Goal: Communication & Community: Share content

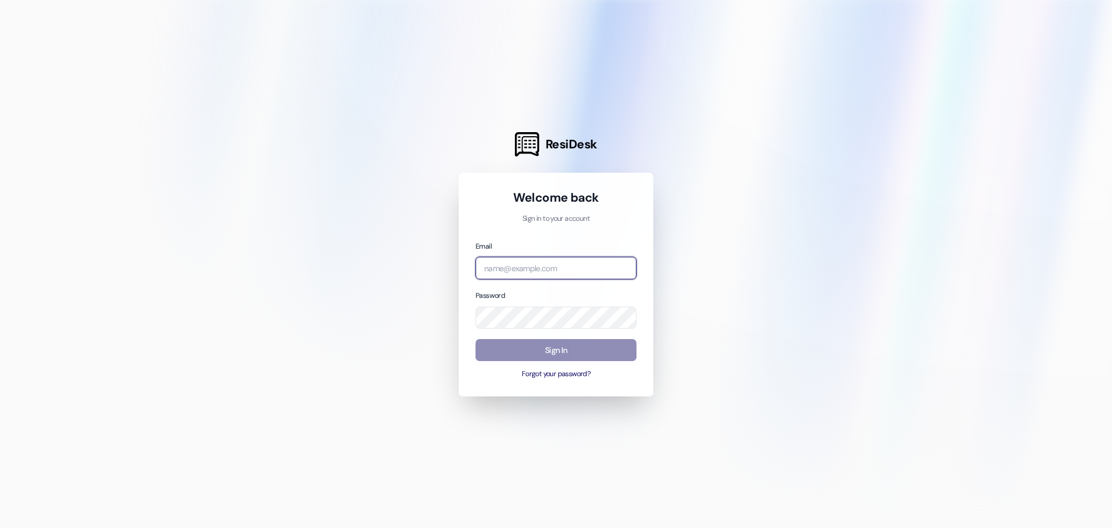
type input "[PERSON_NAME][EMAIL_ADDRESS][DOMAIN_NAME]"
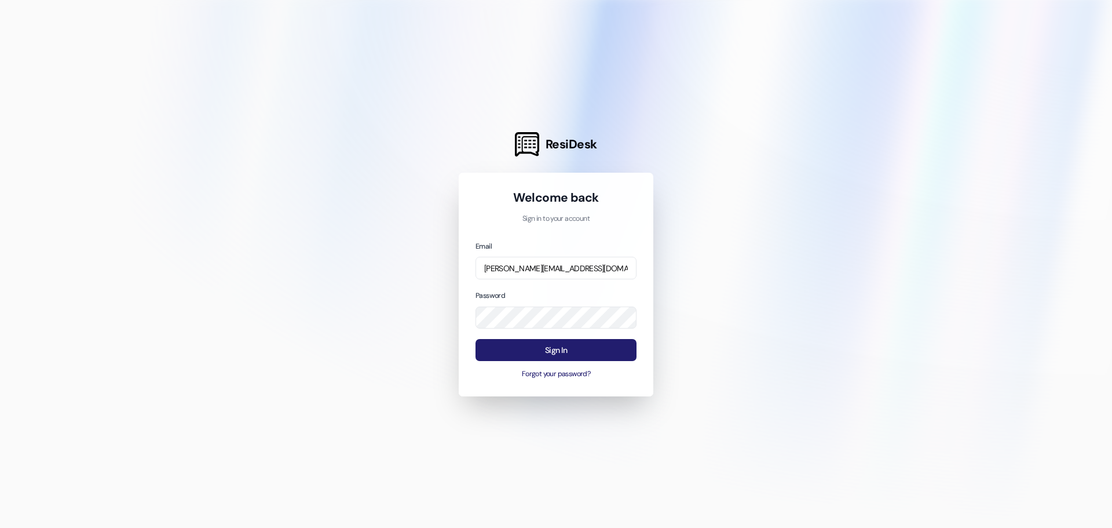
click at [534, 351] on button "Sign In" at bounding box center [556, 350] width 161 height 23
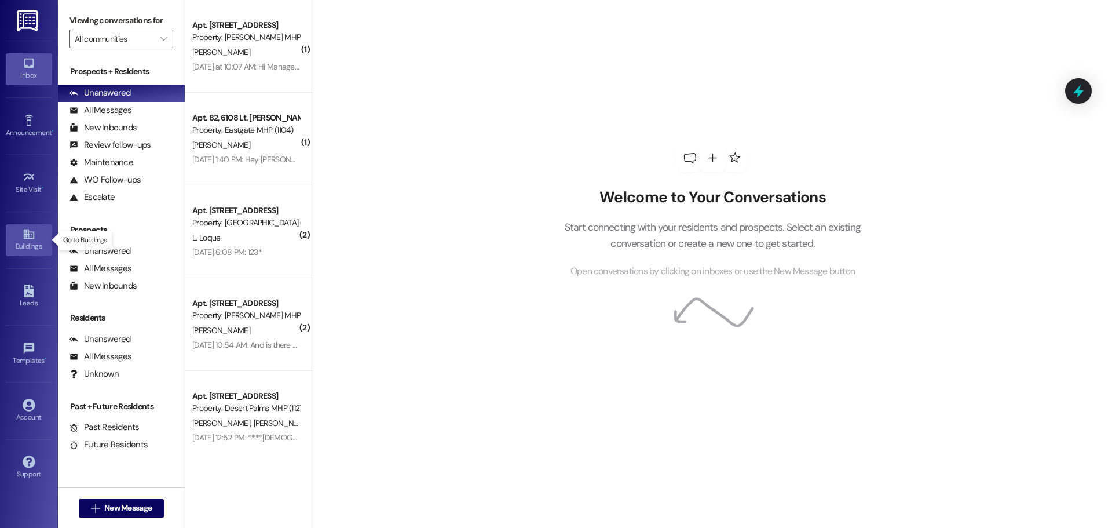
click at [15, 233] on link "Buildings" at bounding box center [29, 239] width 46 height 31
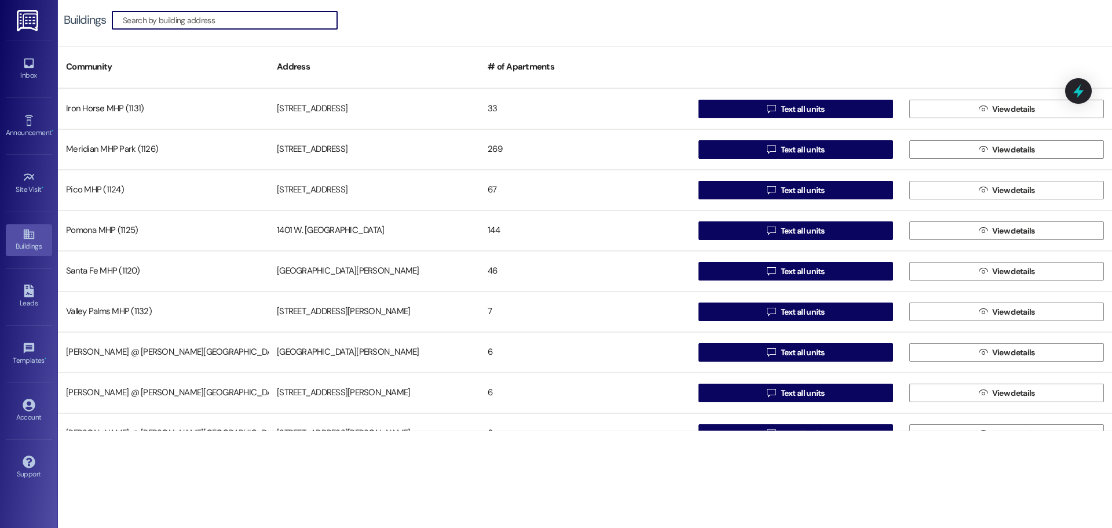
scroll to position [359, 0]
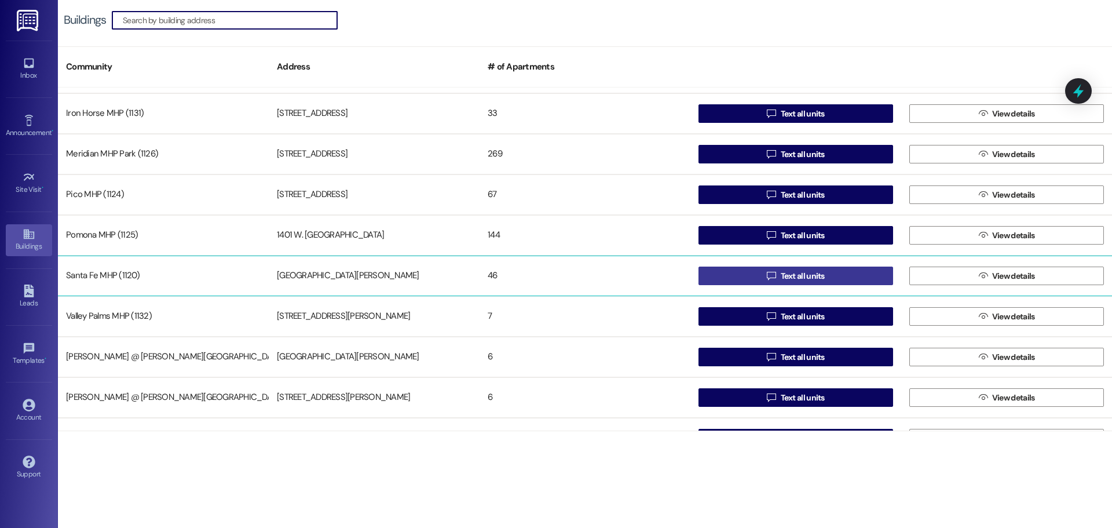
click at [813, 276] on span "Text all units" at bounding box center [803, 276] width 44 height 12
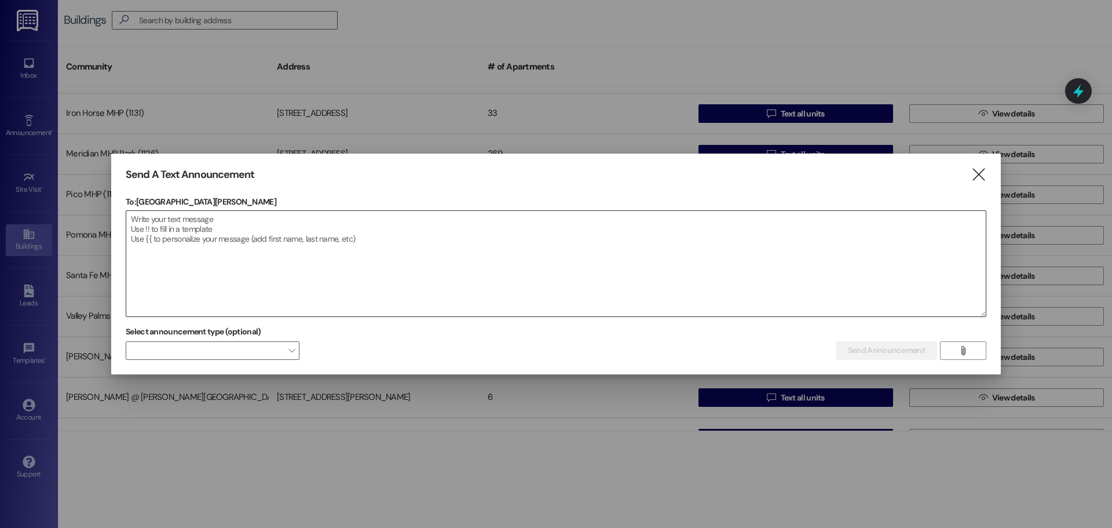
click at [344, 243] on textarea at bounding box center [556, 263] width 860 height 105
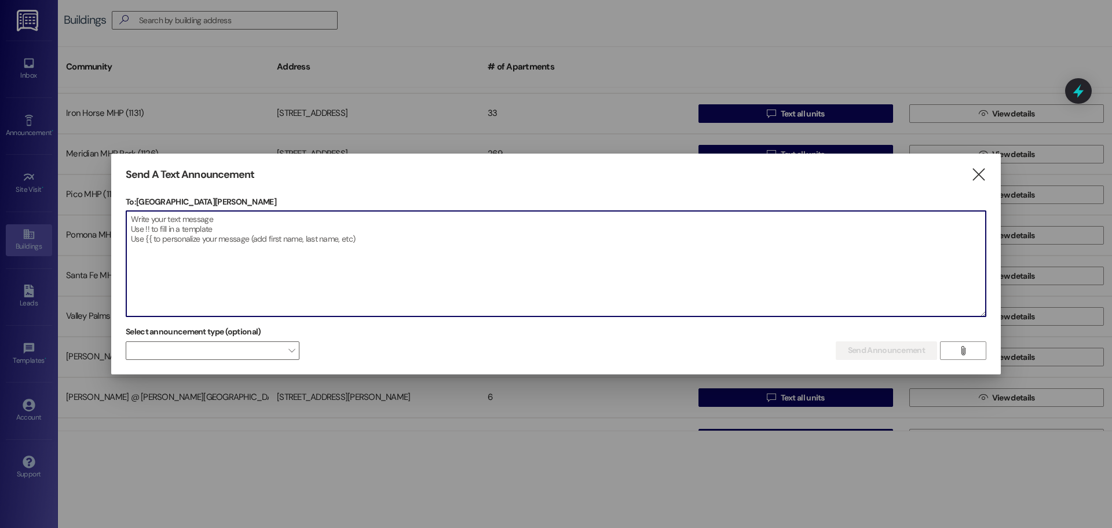
click at [338, 221] on textarea at bounding box center [556, 263] width 860 height 105
paste textarea "Emergency! Water will be shut off [DATE] between 8 AM and 11 AM. Thank you [PER…"
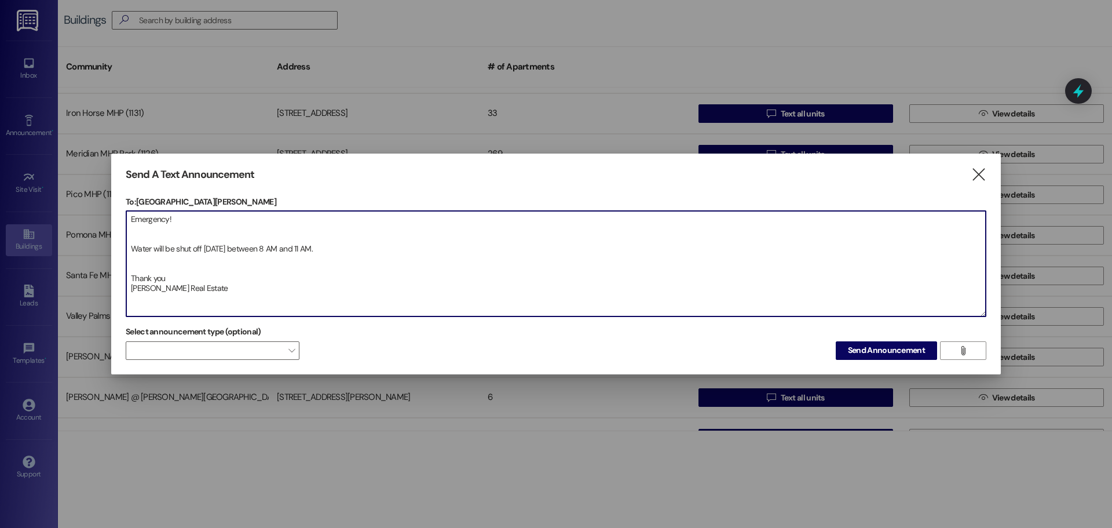
click at [177, 236] on textarea "Emergency! Water will be shut off [DATE] between 8 AM and 11 AM. Thank you [PER…" at bounding box center [556, 263] width 860 height 105
click at [156, 249] on textarea "Emergency! Water will be shut off [DATE] between 8 AM and 11 AM. Thank you [PER…" at bounding box center [556, 263] width 860 height 105
type textarea "Emergency! Water will be shut off [DATE] between 8 AM and 11 AM. Thank you [PER…"
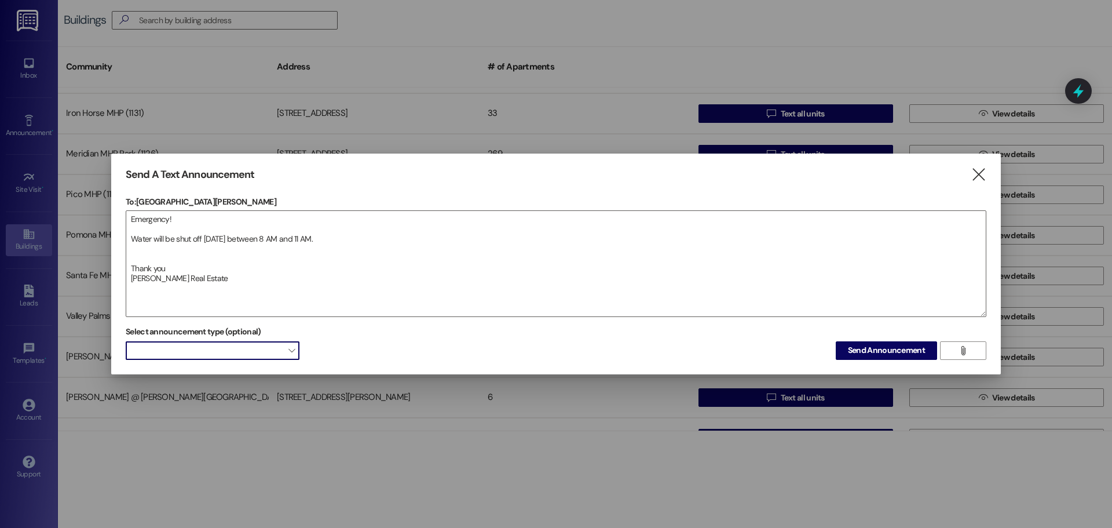
click at [241, 348] on span at bounding box center [213, 350] width 174 height 19
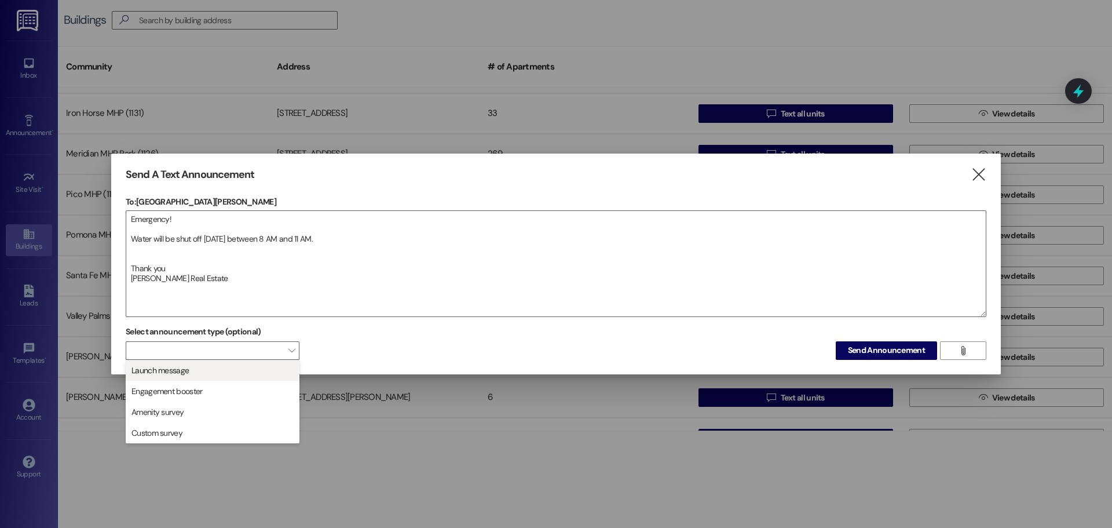
click at [242, 366] on span "Launch message" at bounding box center [212, 370] width 163 height 13
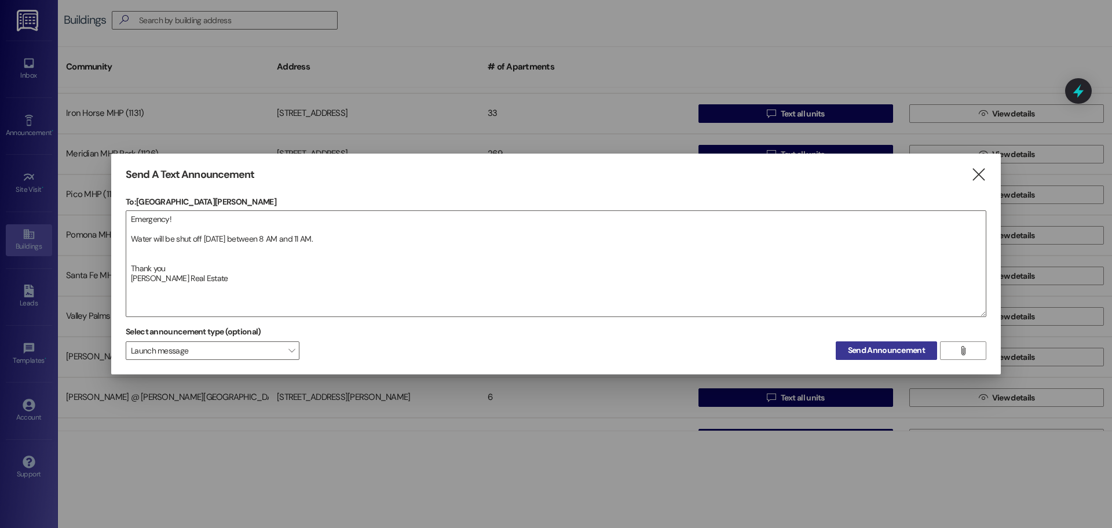
click at [882, 350] on span "Send Announcement" at bounding box center [886, 350] width 77 height 12
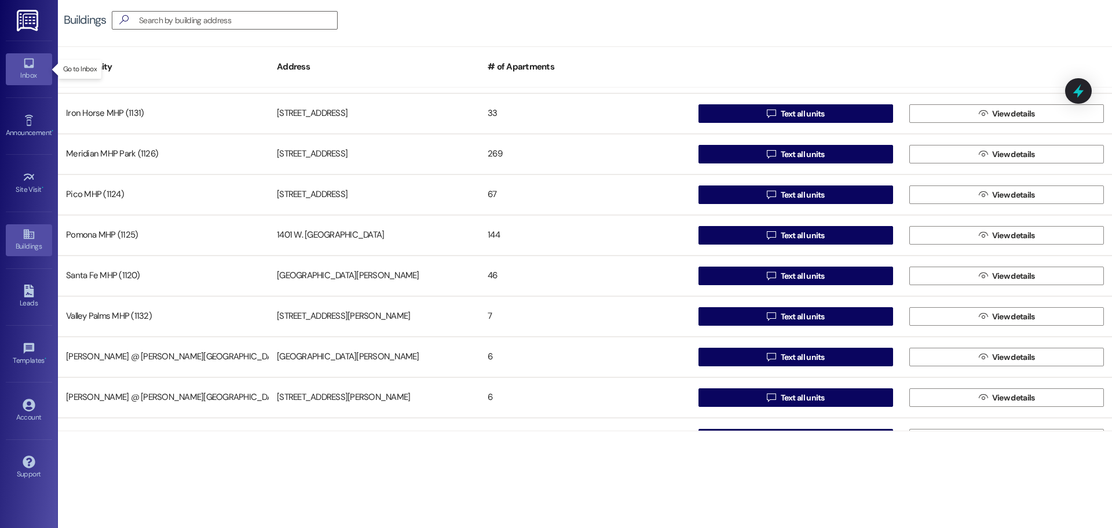
click at [30, 71] on div "Inbox" at bounding box center [29, 76] width 58 height 12
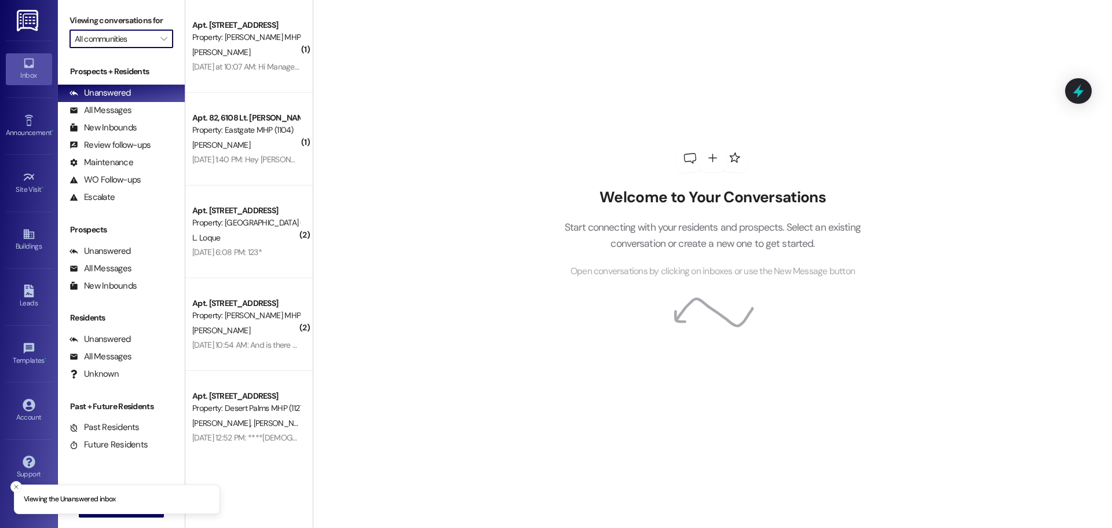
click at [94, 43] on input "All communities" at bounding box center [115, 39] width 80 height 19
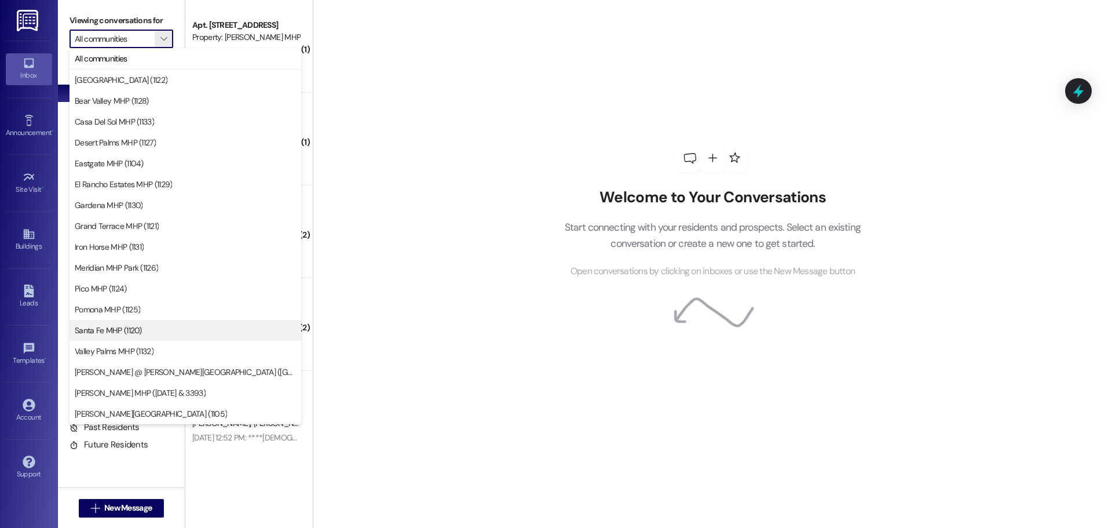
click at [112, 332] on span "Santa Fe MHP (1120)" at bounding box center [108, 330] width 67 height 12
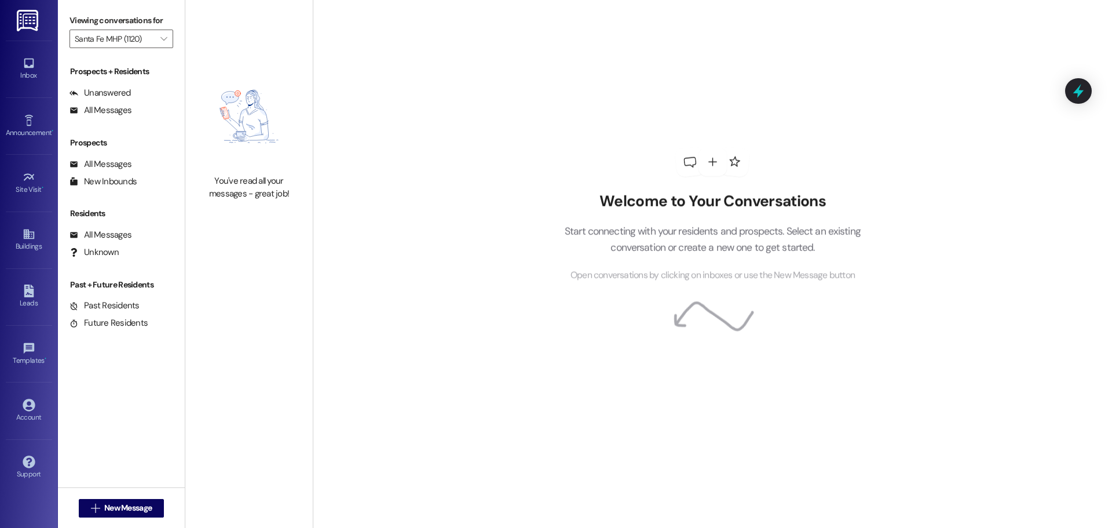
type input "Santa Fe MHP (1120)"
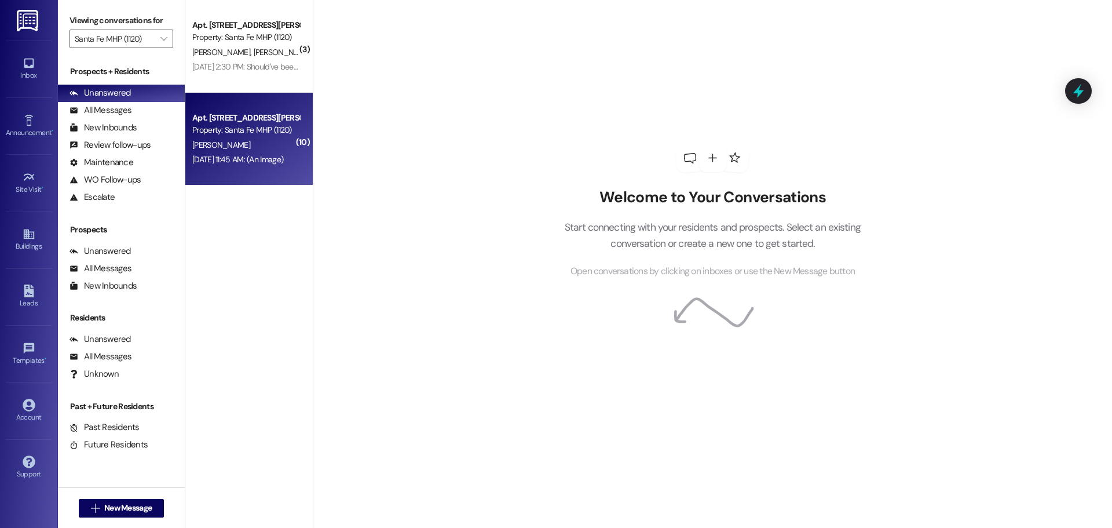
click at [215, 156] on div "[DATE] 11:45 AM: (An Image) [DATE] 11:45 AM: (An Image)" at bounding box center [237, 159] width 91 height 10
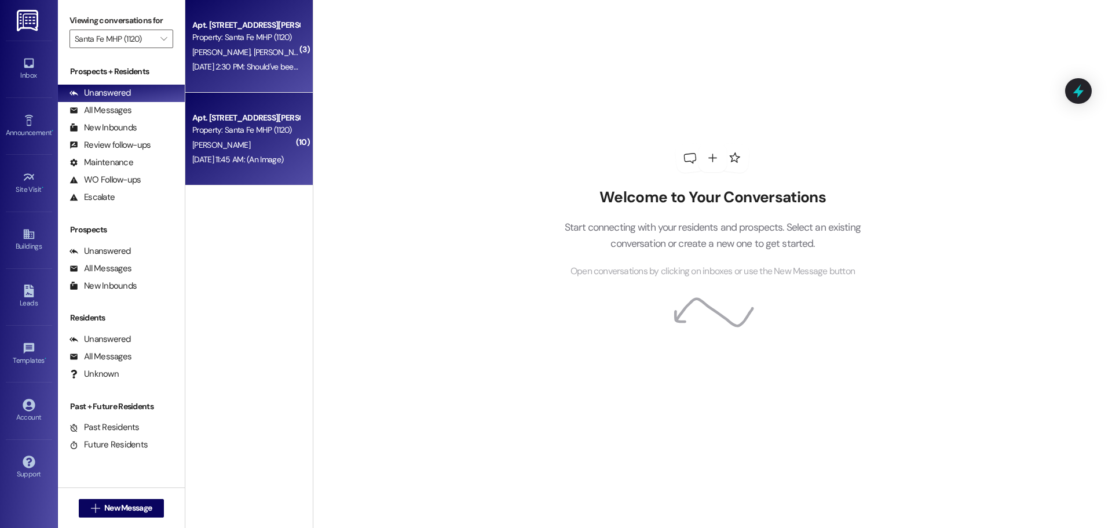
click at [219, 46] on div "[PERSON_NAME] [PERSON_NAME]" at bounding box center [245, 52] width 109 height 14
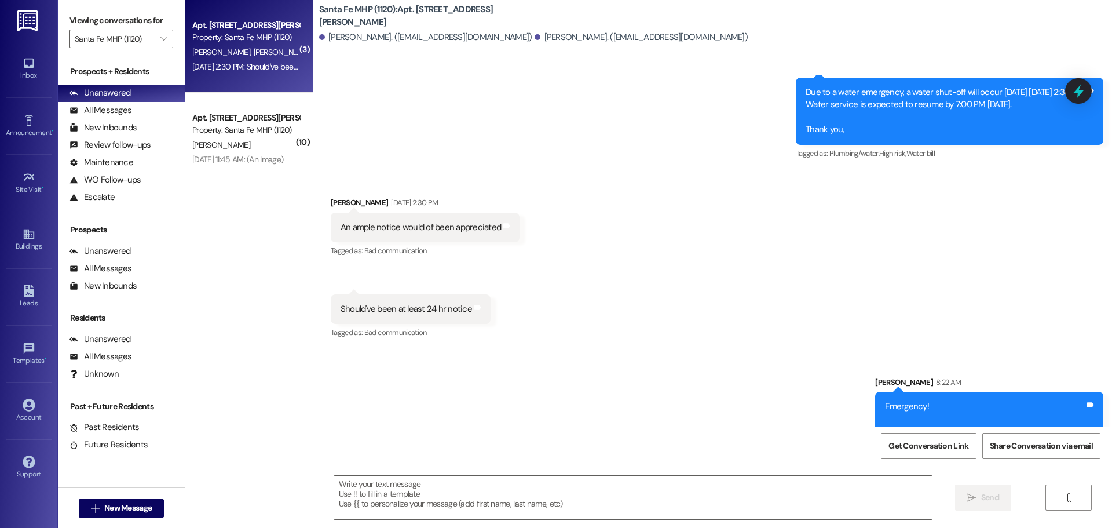
scroll to position [7333, 0]
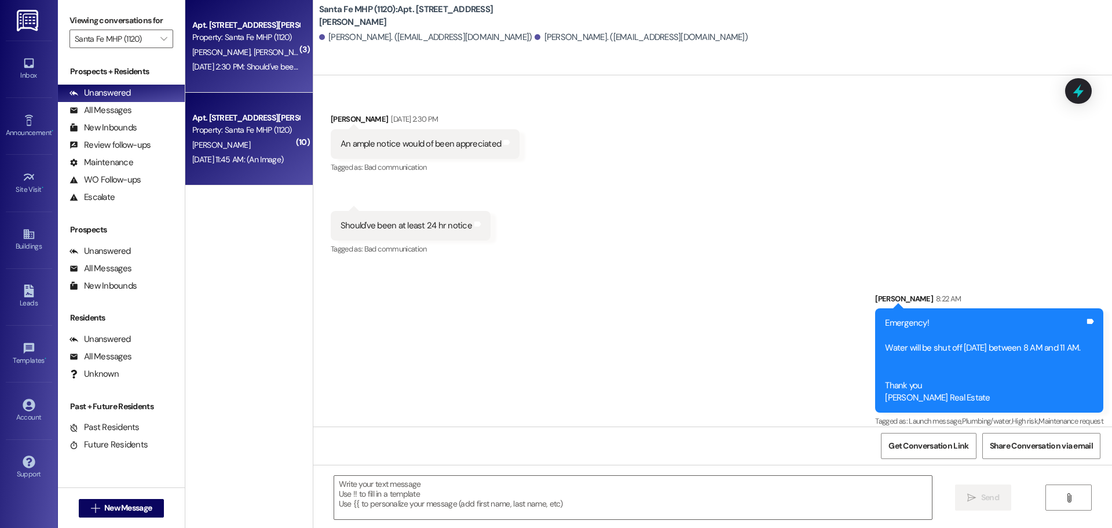
click at [249, 131] on div "Property: Santa Fe MHP (1120)" at bounding box center [245, 130] width 107 height 12
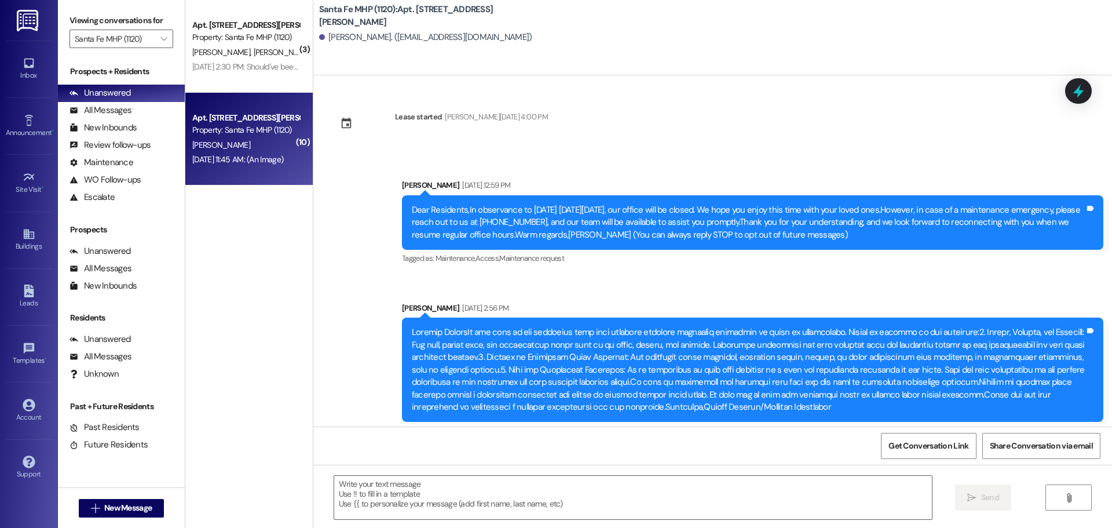
scroll to position [2867, 0]
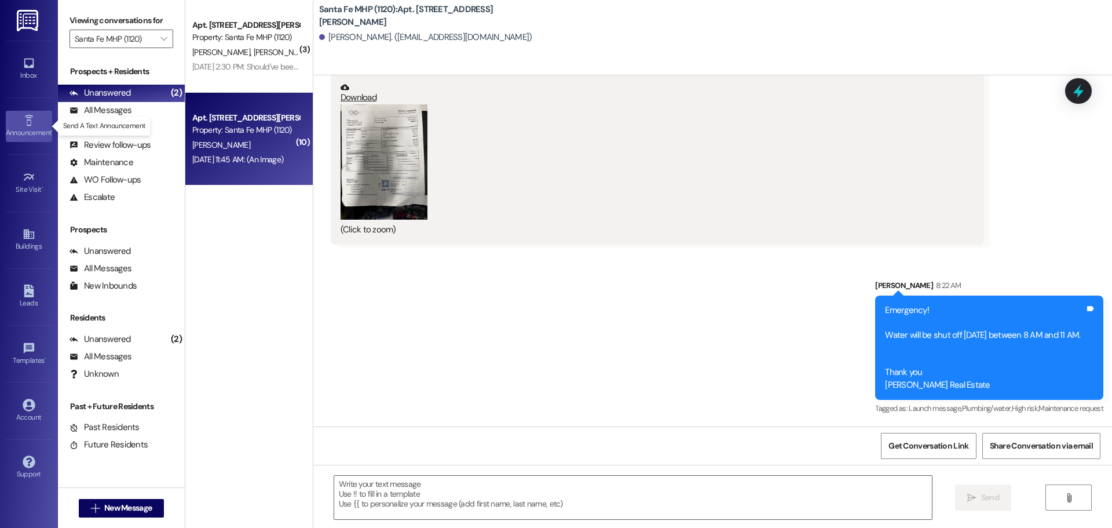
click at [16, 131] on div "Announcement •" at bounding box center [29, 133] width 58 height 12
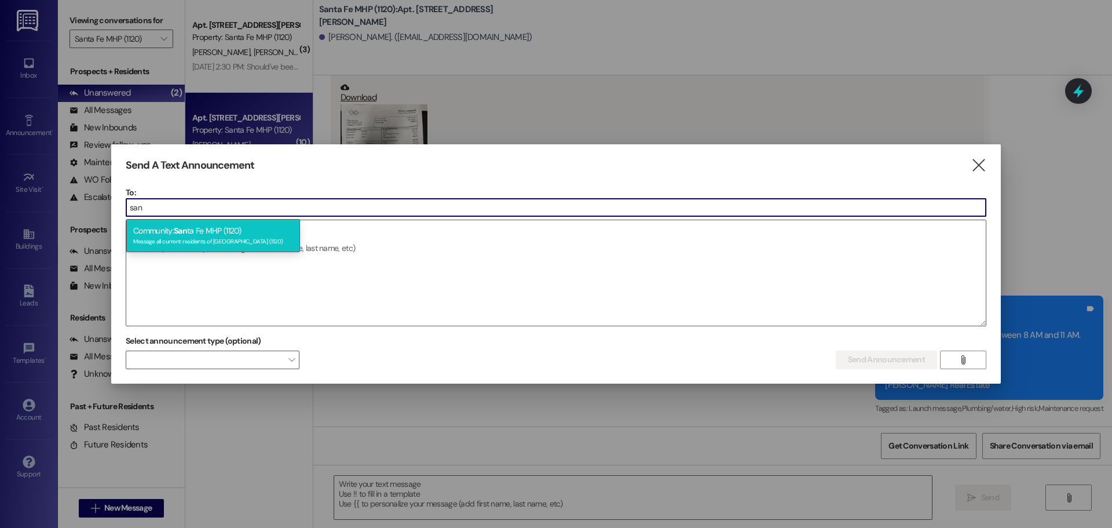
type input "san"
click at [247, 236] on div "Message all current residents of [GEOGRAPHIC_DATA] (1120)" at bounding box center [213, 240] width 160 height 10
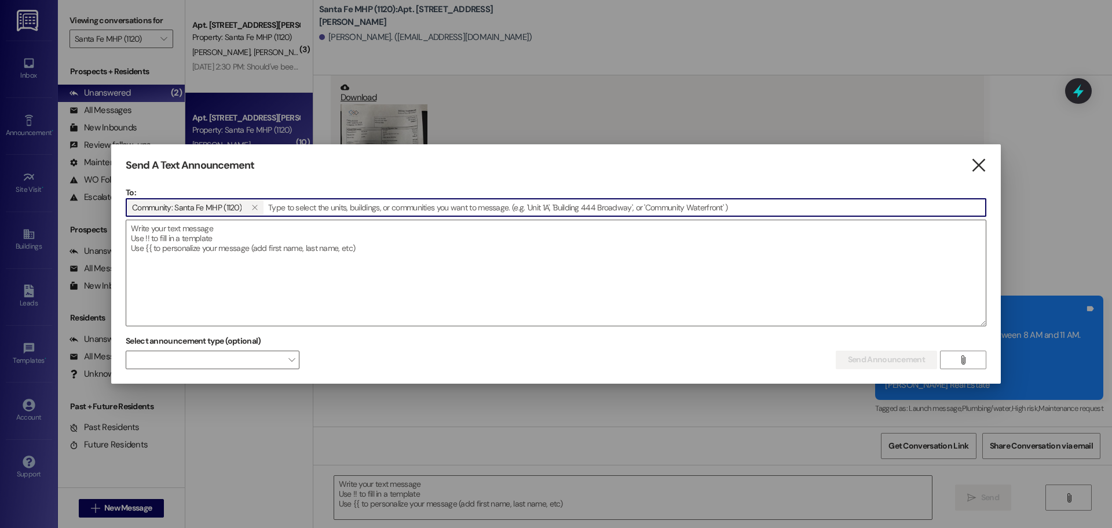
click at [981, 160] on icon "" at bounding box center [979, 165] width 16 height 12
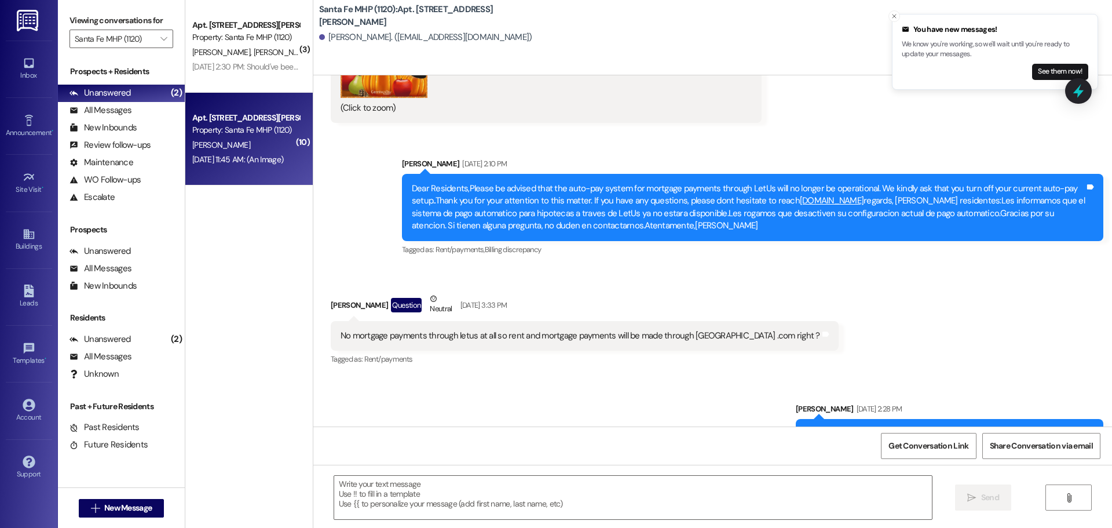
scroll to position [1987, 0]
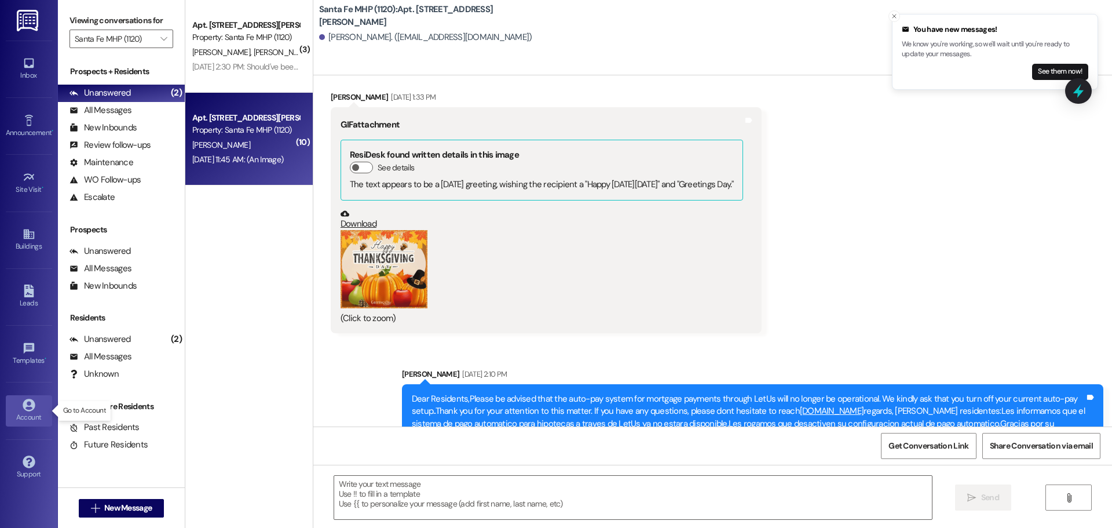
click at [31, 408] on icon at bounding box center [29, 405] width 12 height 12
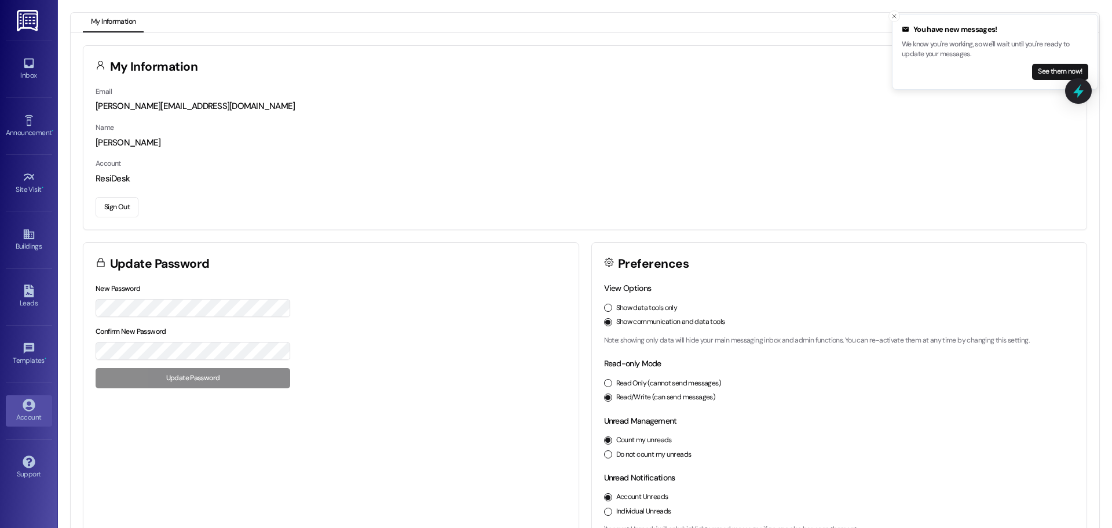
drag, startPoint x: 112, startPoint y: 208, endPoint x: 244, endPoint y: 199, distance: 133.0
click at [112, 209] on button "Sign Out" at bounding box center [117, 207] width 43 height 20
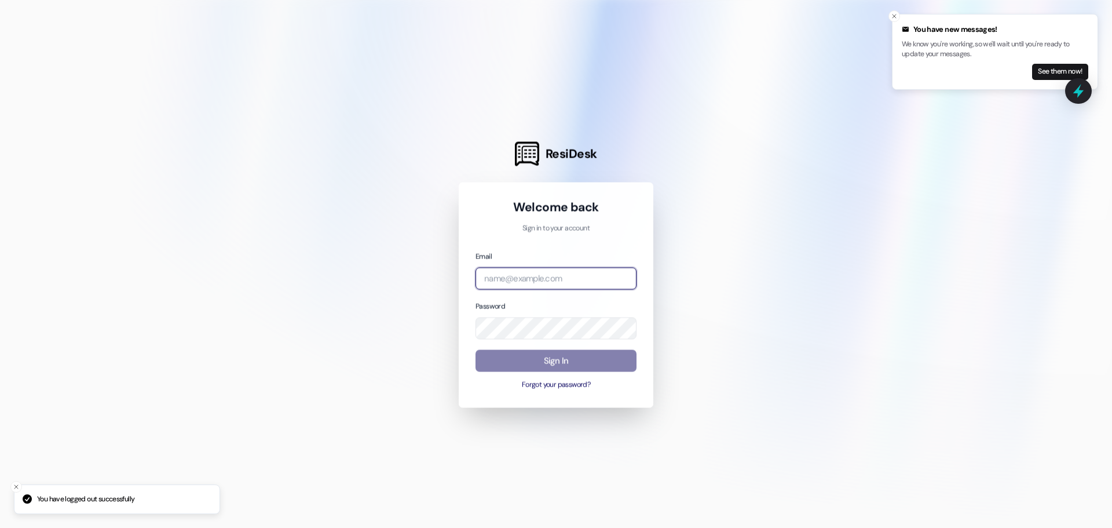
type input "[PERSON_NAME][EMAIL_ADDRESS][DOMAIN_NAME]"
